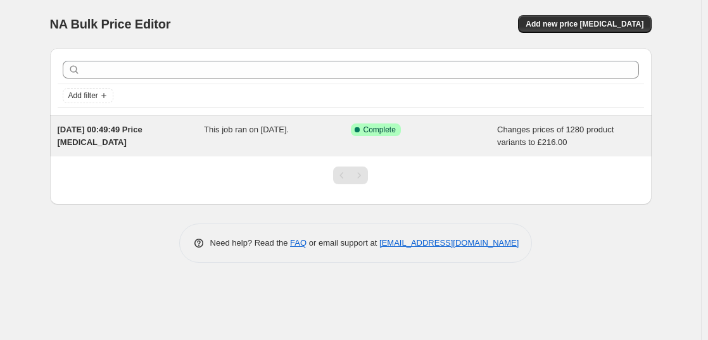
click at [180, 146] on div "8 Aug 2025, 00:49:49 Price change job" at bounding box center [131, 135] width 147 height 25
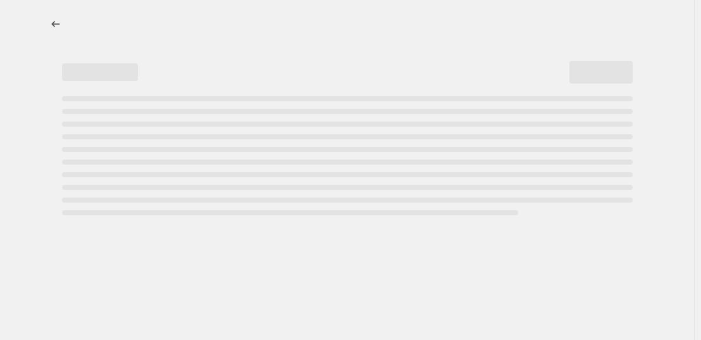
select select "remove"
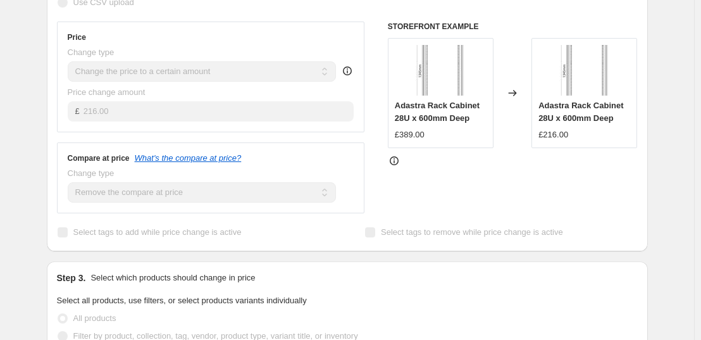
scroll to position [315, 0]
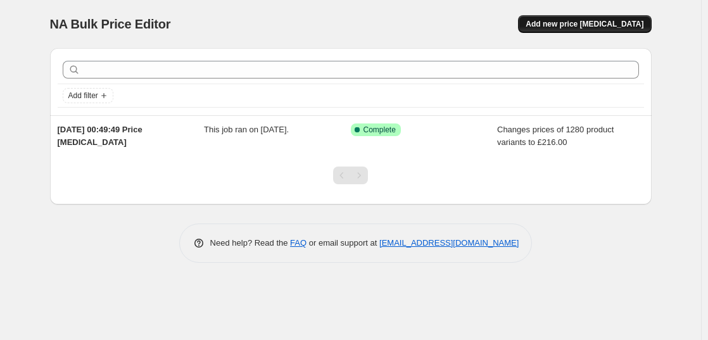
click at [584, 22] on span "Add new price change job" at bounding box center [584, 24] width 118 height 10
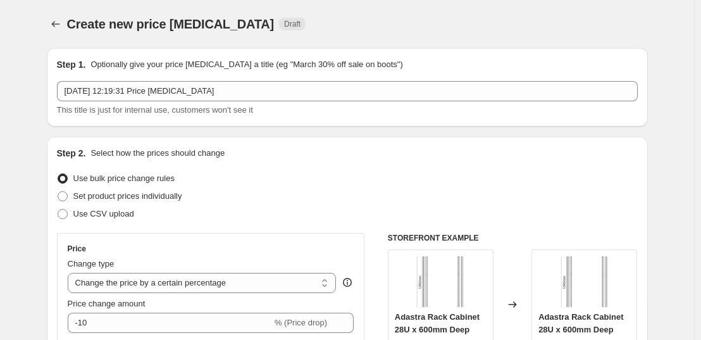
scroll to position [116, 0]
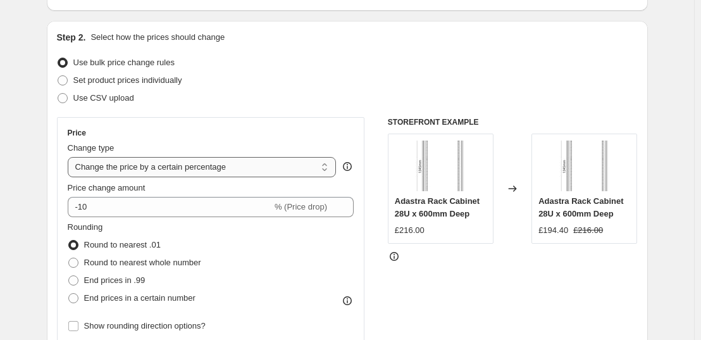
click at [135, 166] on select "Change the price to a certain amount Change the price by a certain amount Chang…" at bounding box center [202, 167] width 269 height 20
select select "to"
click at [70, 157] on select "Change the price to a certain amount Change the price by a certain amount Chang…" at bounding box center [202, 167] width 269 height 20
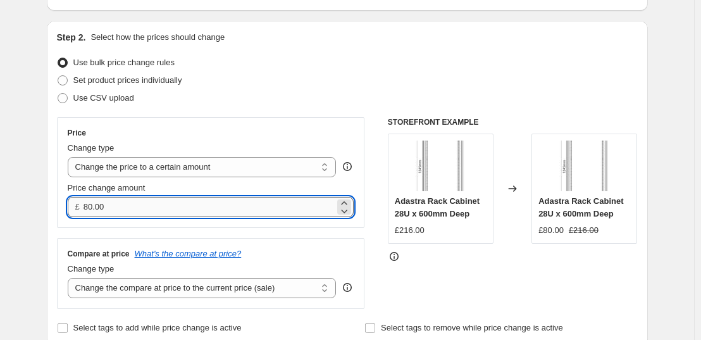
click at [155, 202] on input "80.00" at bounding box center [209, 207] width 251 height 20
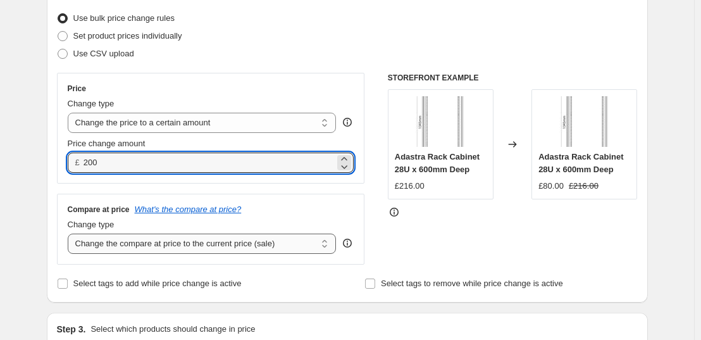
scroll to position [161, 0]
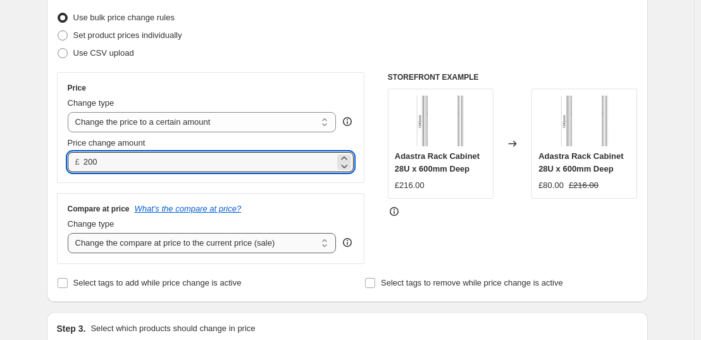
type input "200.00"
click at [220, 247] on select "Change the compare at price to the current price (sale) Change the compare at p…" at bounding box center [202, 243] width 269 height 20
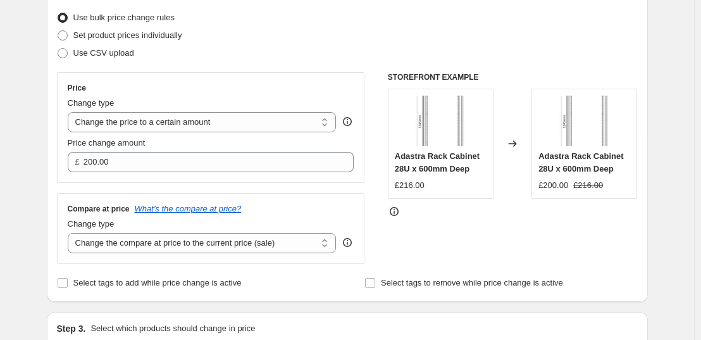
select select "remove"
click at [70, 234] on select "Change the compare at price to the current price (sale) Change the compare at p…" at bounding box center [202, 243] width 269 height 20
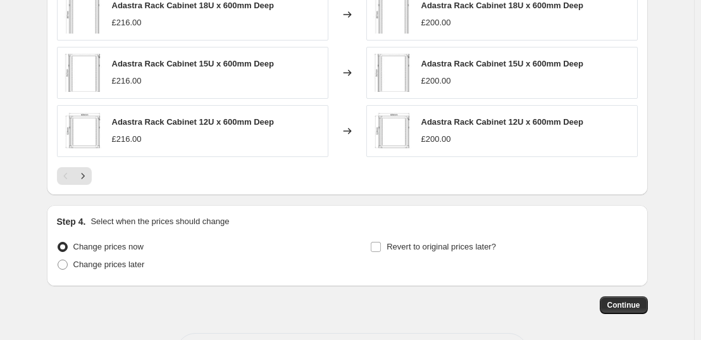
scroll to position [808, 0]
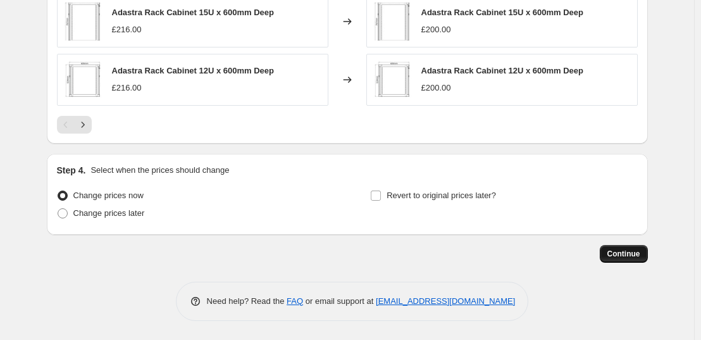
click at [619, 253] on span "Continue" at bounding box center [624, 254] width 33 height 10
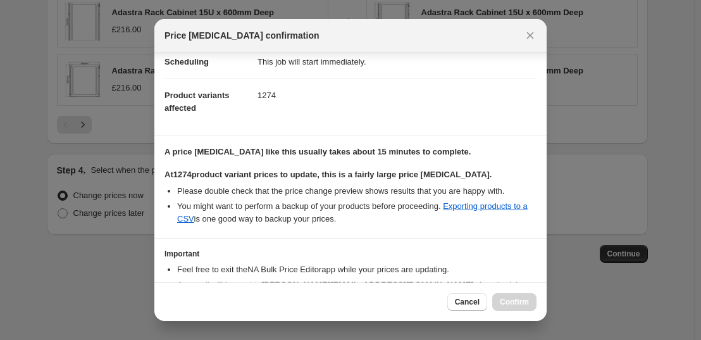
scroll to position [185, 0]
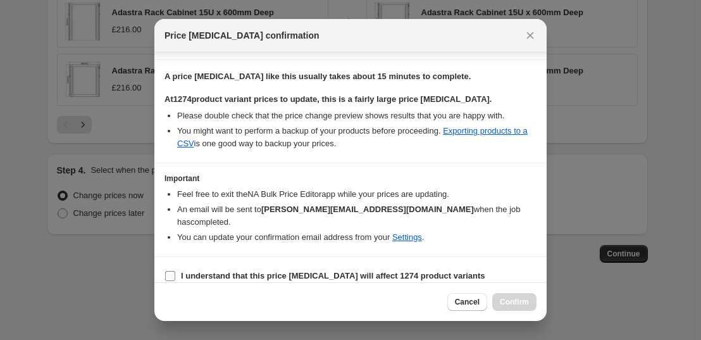
click at [316, 271] on b "I understand that this price change job will affect 1274 product variants" at bounding box center [333, 275] width 304 height 9
click at [175, 271] on input "I understand that this price change job will affect 1274 product variants" at bounding box center [170, 276] width 10 height 10
checkbox input "true"
click at [521, 304] on span "Confirm" at bounding box center [514, 302] width 29 height 10
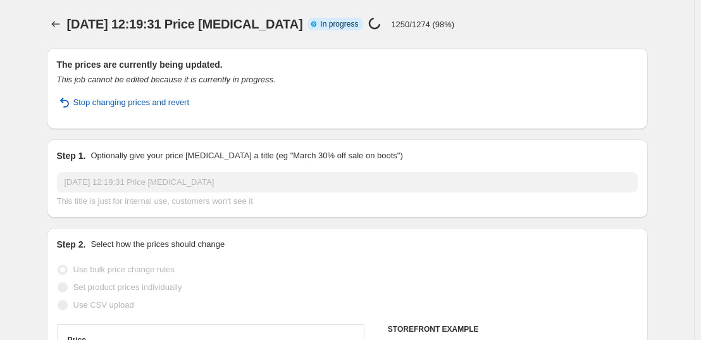
select select "remove"
